Goal: Check status

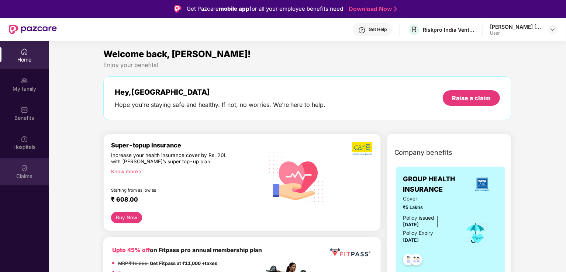
click at [23, 171] on img at bounding box center [24, 168] width 7 height 7
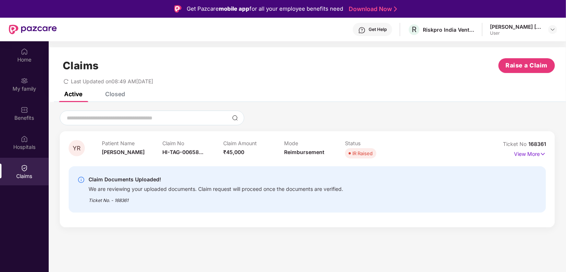
click at [117, 93] on div "Closed" at bounding box center [115, 93] width 20 height 7
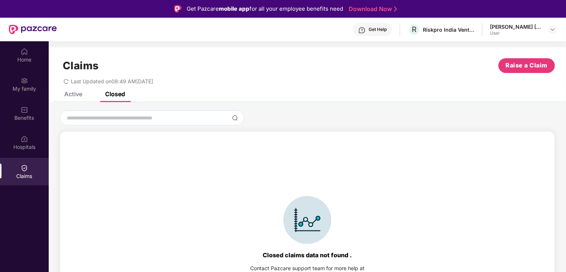
click at [75, 93] on div "Active" at bounding box center [73, 93] width 18 height 7
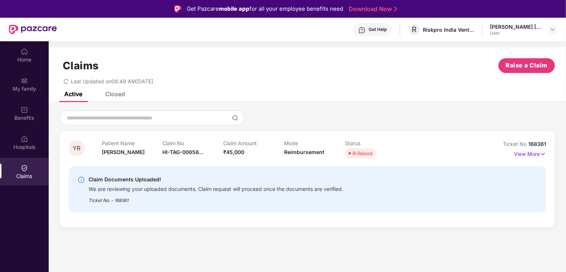
click at [66, 83] on icon "redo" at bounding box center [65, 81] width 5 height 5
